Goal: Task Accomplishment & Management: Manage account settings

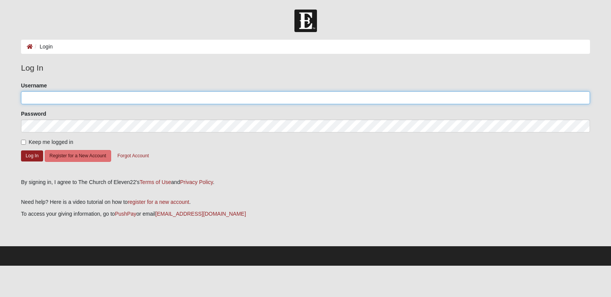
click at [222, 100] on input "Username" at bounding box center [305, 97] width 569 height 13
type input "lcstarkey"
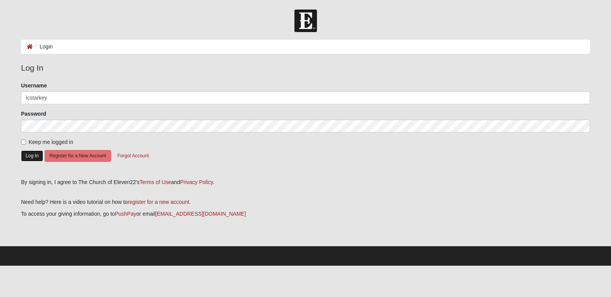
click at [30, 158] on button "Log In" at bounding box center [32, 156] width 22 height 11
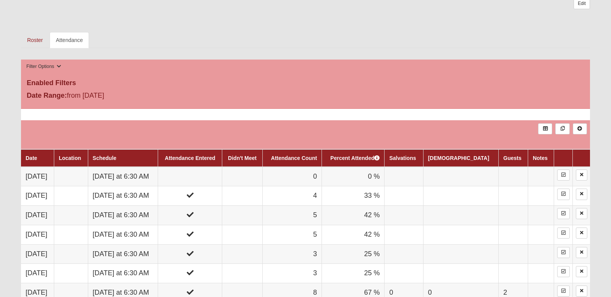
scroll to position [392, 0]
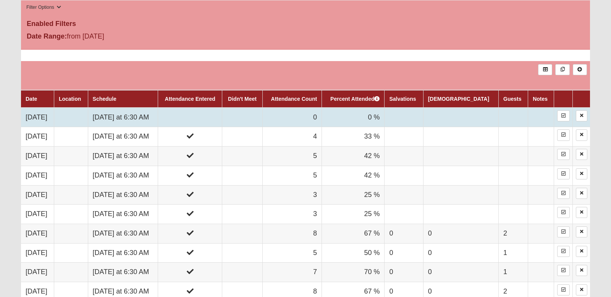
click at [215, 115] on td at bounding box center [190, 117] width 64 height 19
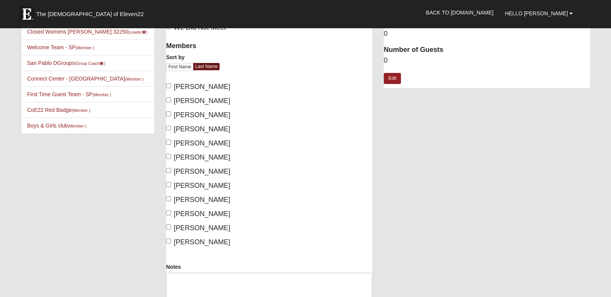
scroll to position [44, 0]
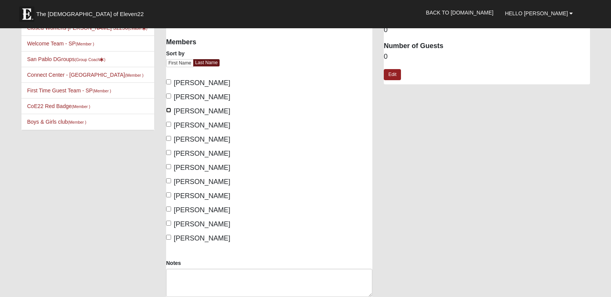
click at [168, 109] on input "[PERSON_NAME]" at bounding box center [168, 110] width 5 height 5
checkbox input "true"
click at [168, 168] on input "[PERSON_NAME]" at bounding box center [168, 166] width 5 height 5
checkbox input "true"
click at [170, 181] on input "[PERSON_NAME]" at bounding box center [168, 180] width 5 height 5
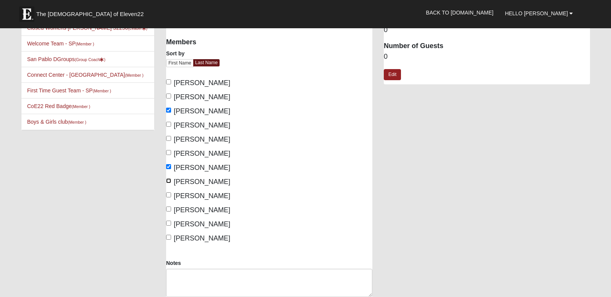
checkbox input "true"
click at [168, 193] on input "[PERSON_NAME]" at bounding box center [168, 195] width 5 height 5
checkbox input "true"
click at [168, 208] on input "[PERSON_NAME]" at bounding box center [168, 209] width 5 height 5
checkbox input "true"
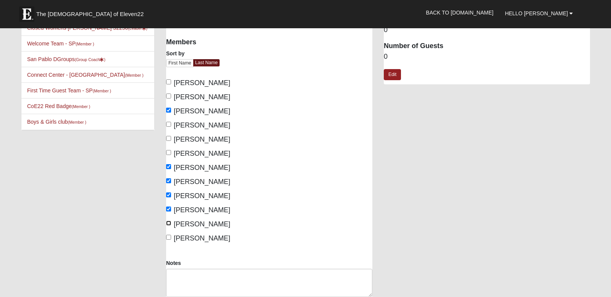
click at [169, 225] on input "[PERSON_NAME]" at bounding box center [168, 223] width 5 height 5
checkbox input "true"
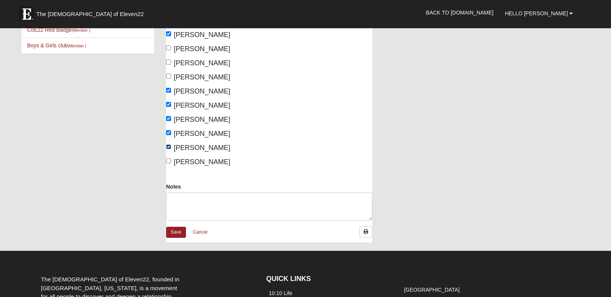
scroll to position [228, 0]
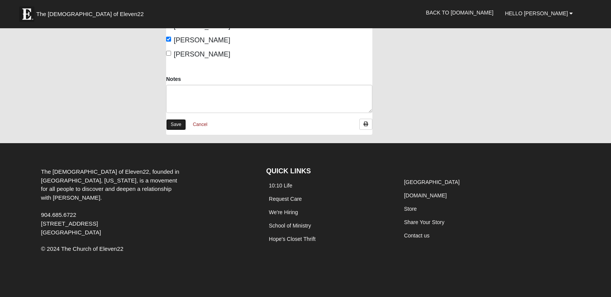
click at [176, 126] on link "Save" at bounding box center [176, 124] width 20 height 11
